Goal: Check status: Check status

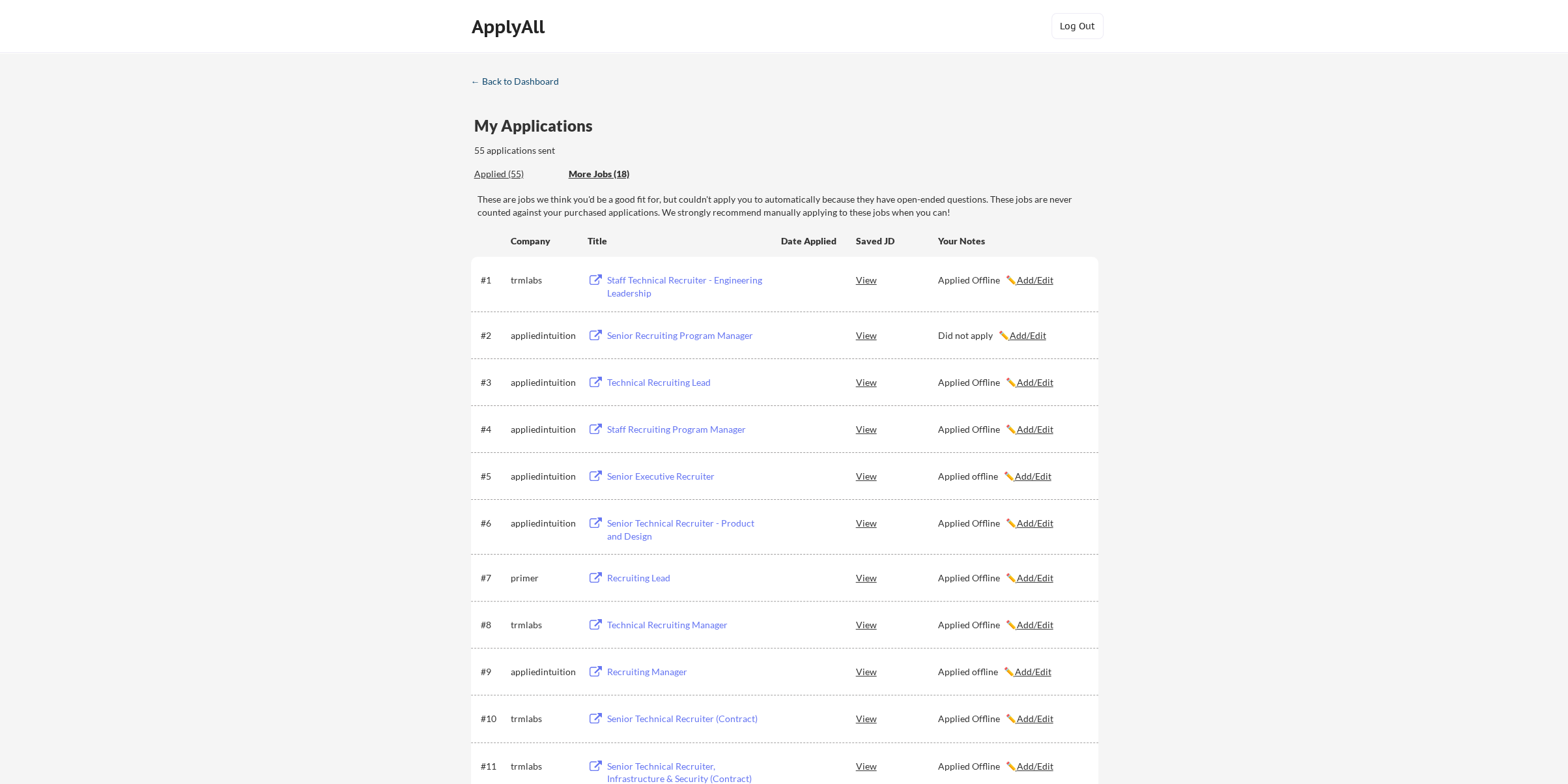
click at [503, 84] on div "← Back to Dashboard" at bounding box center [519, 81] width 98 height 9
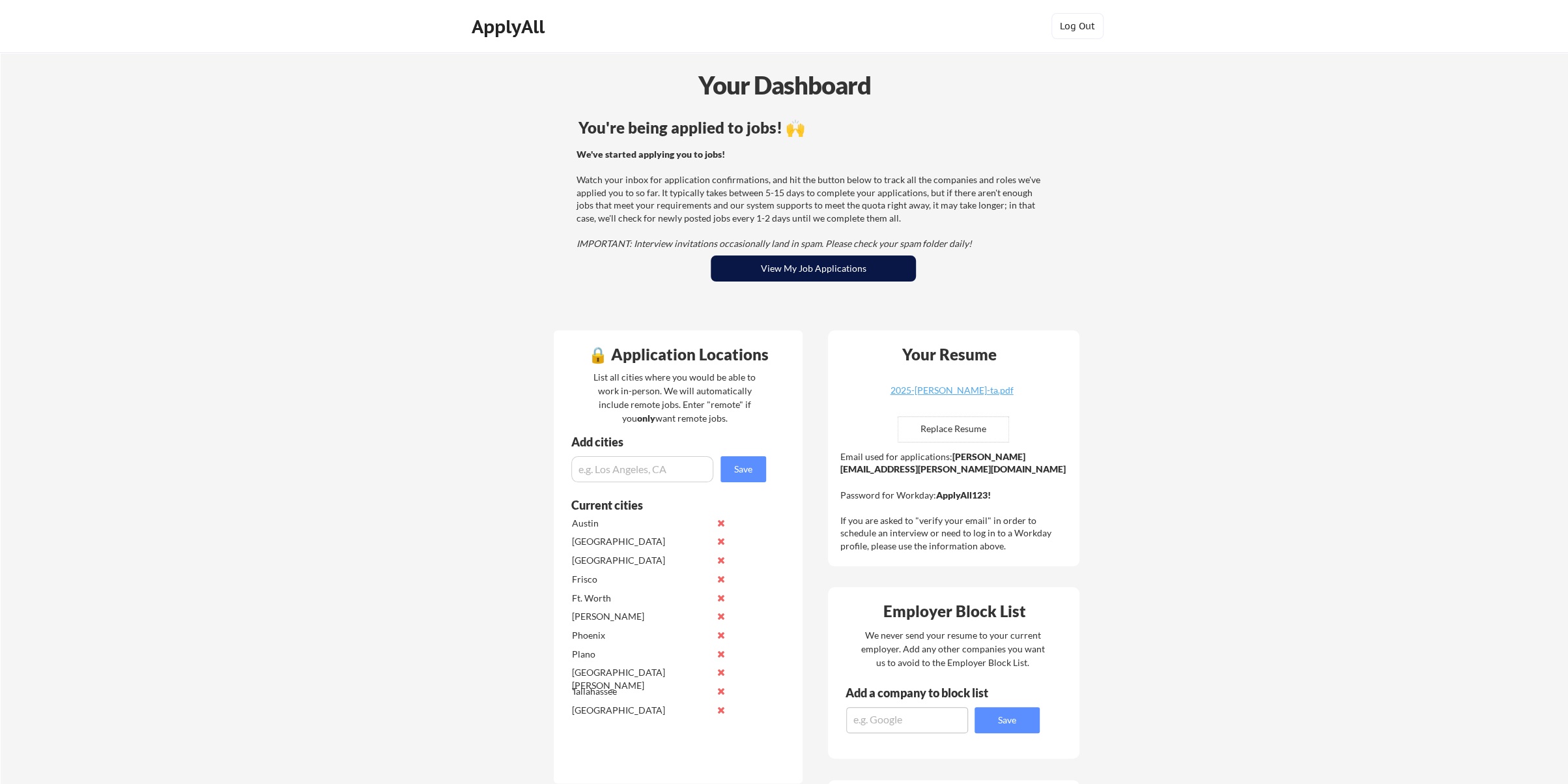
click at [791, 265] on button "View My Job Applications" at bounding box center [813, 269] width 205 height 26
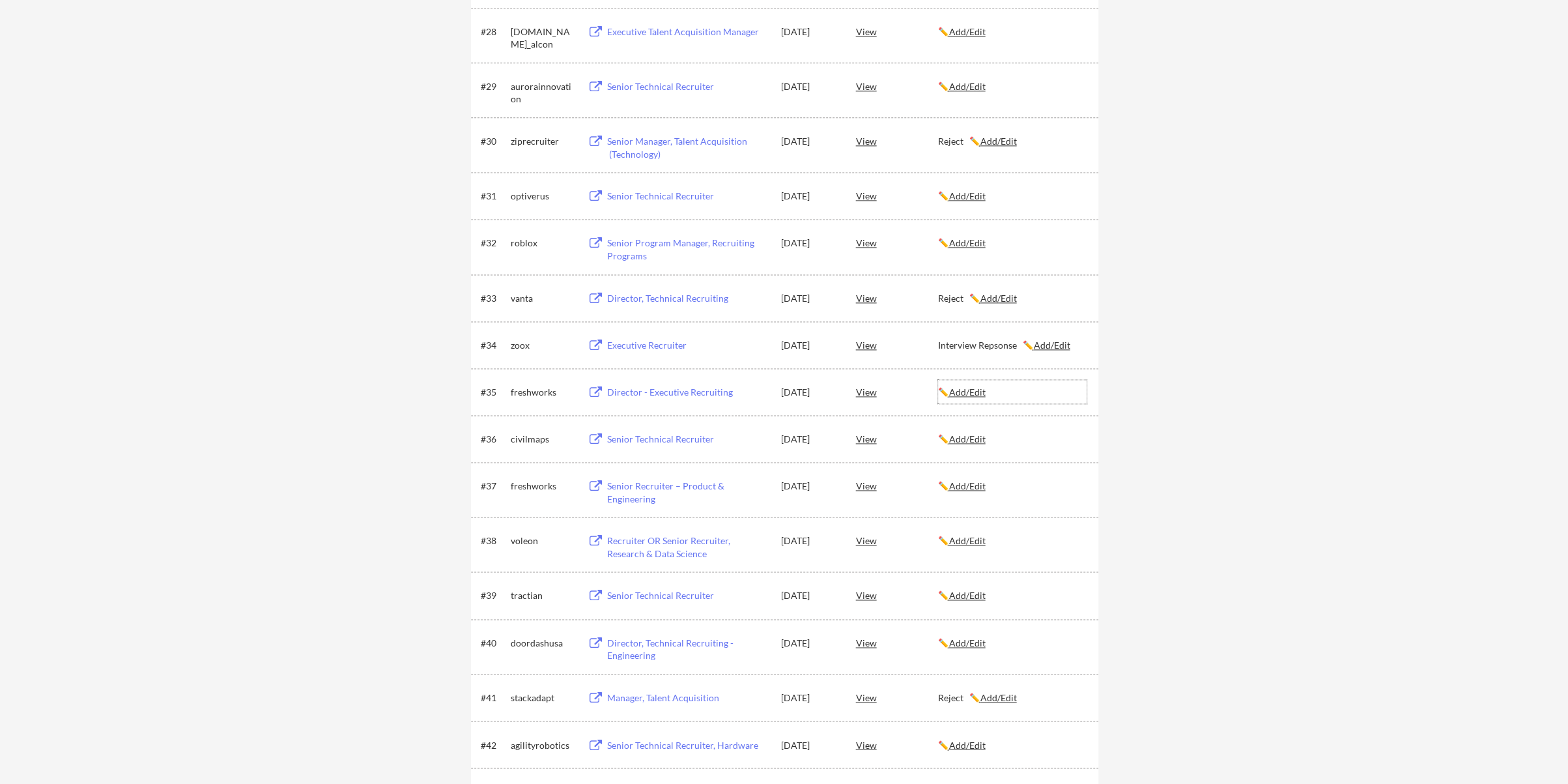
click at [967, 391] on u "Add/Edit" at bounding box center [967, 392] width 37 height 11
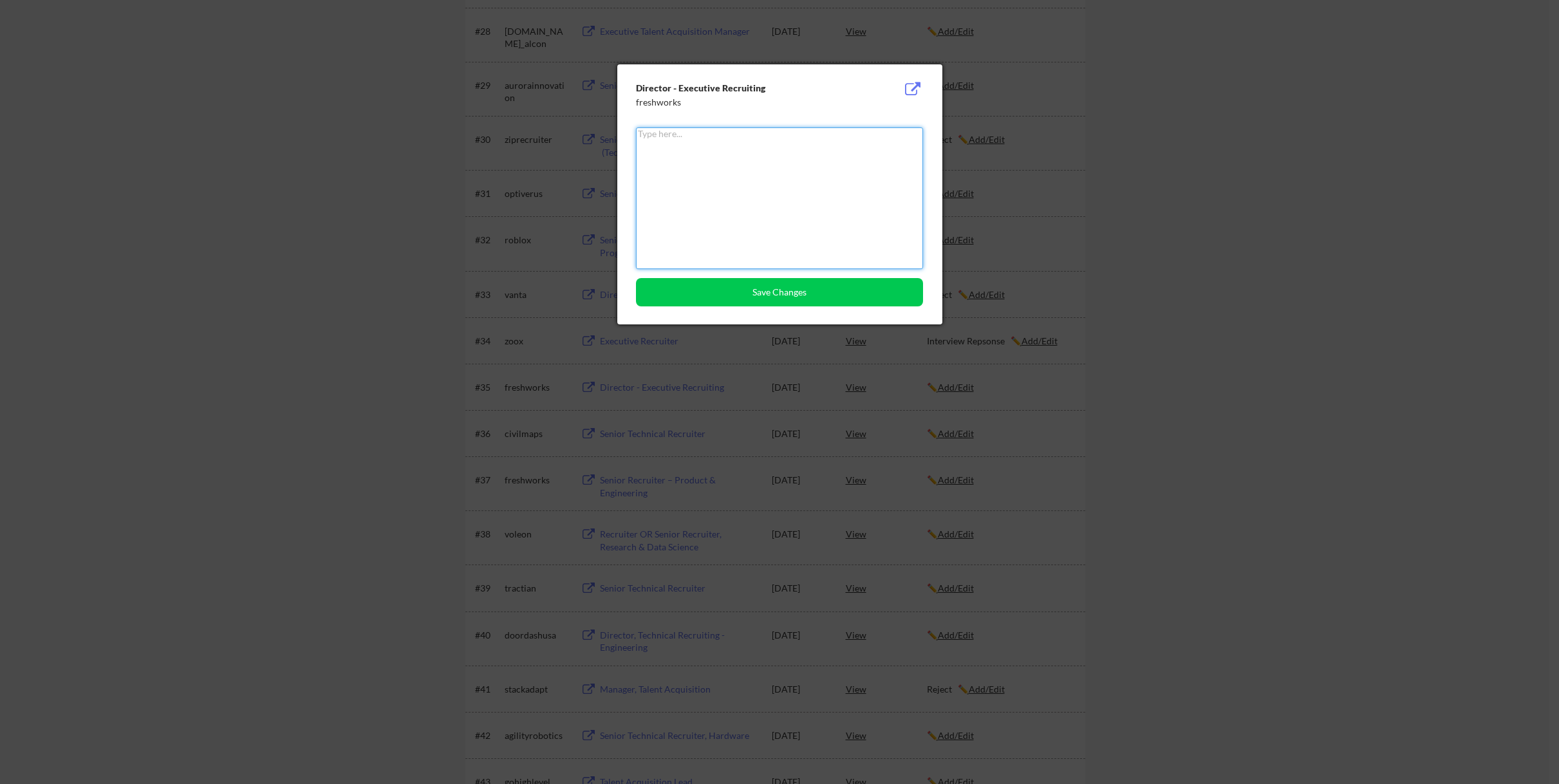
drag, startPoint x: 767, startPoint y: 234, endPoint x: 760, endPoint y: 230, distance: 8.1
click at [760, 230] on textarea at bounding box center [779, 198] width 287 height 142
type textarea "Reject"
click at [754, 285] on button "Save Changes" at bounding box center [779, 292] width 287 height 28
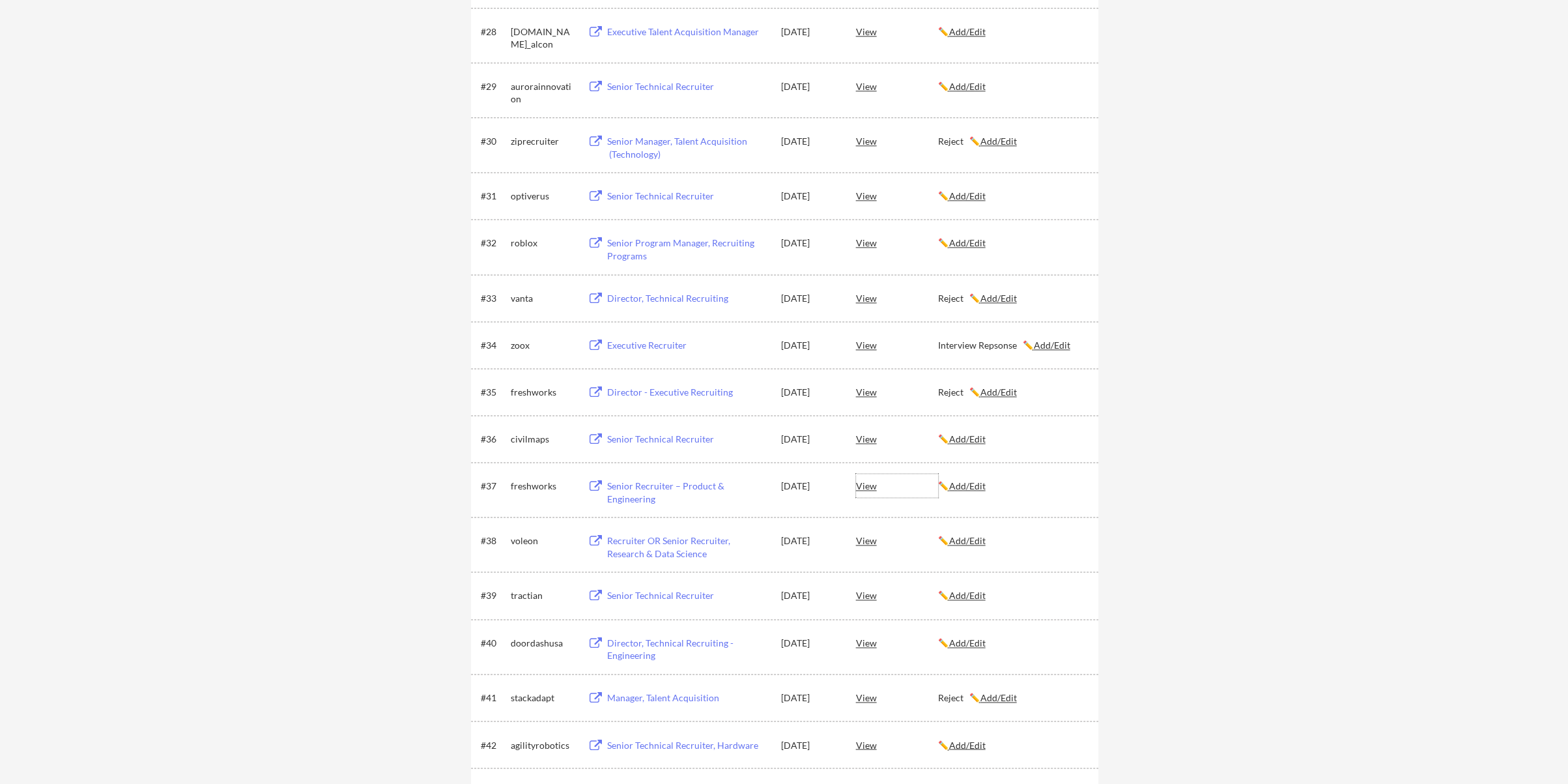
click at [858, 488] on div "View" at bounding box center [897, 486] width 82 height 24
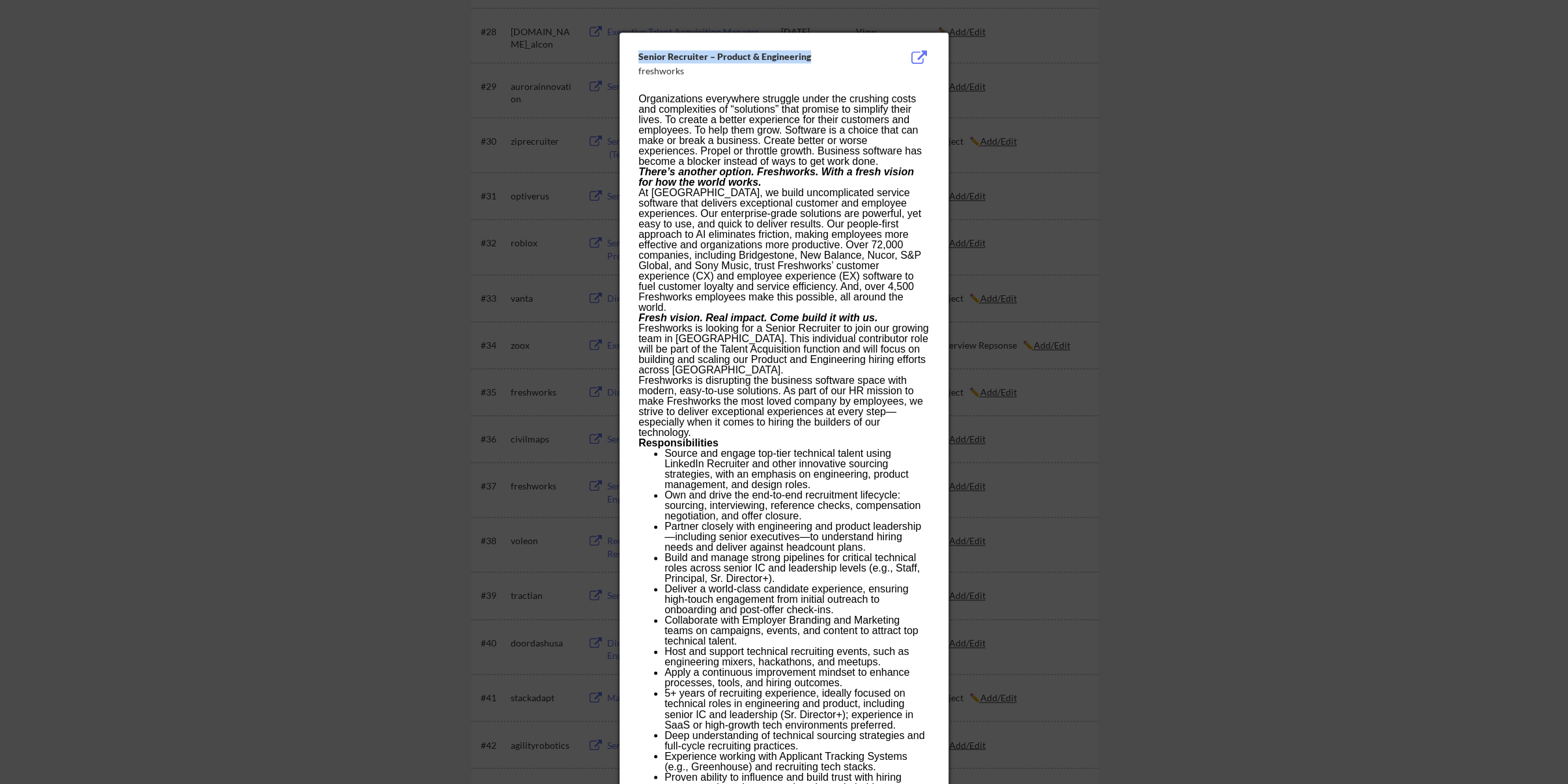
drag, startPoint x: 812, startPoint y: 53, endPoint x: 636, endPoint y: 57, distance: 176.0
click at [636, 57] on div "Senior Recruiter – Product & Engineering freshworks Organizations everywhere st…" at bounding box center [784, 526] width 329 height 988
copy div "Senior Recruiter – Product & Engineering"
